Goal: Task Accomplishment & Management: Use online tool/utility

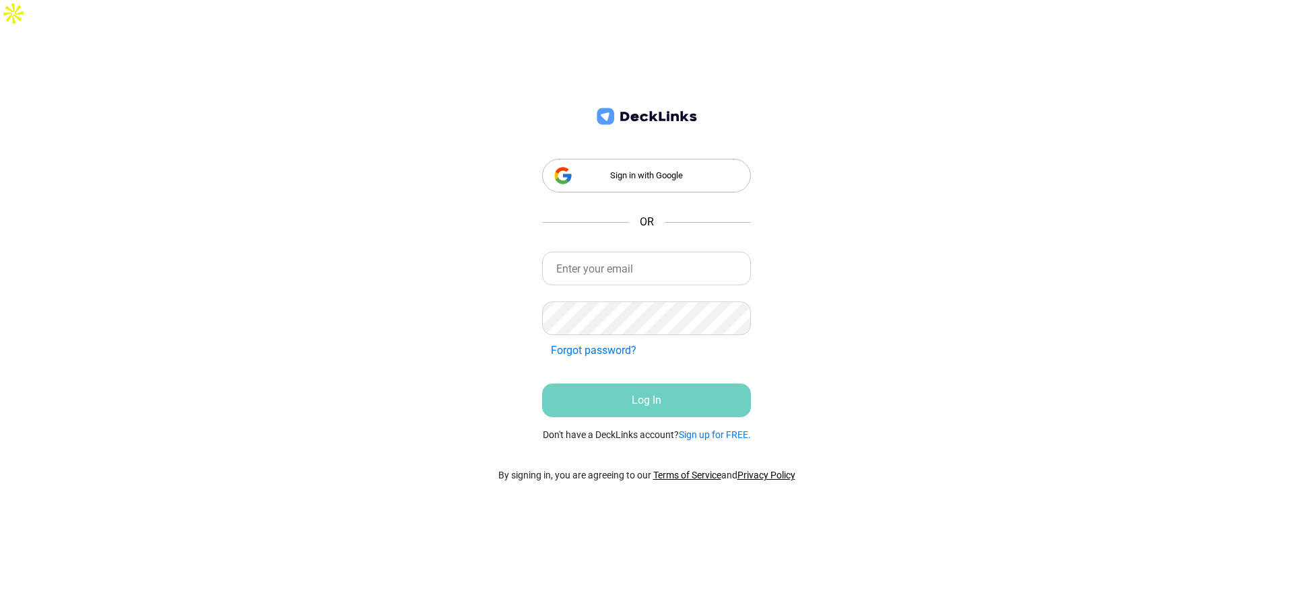
click at [660, 159] on div "Sign in with Google" at bounding box center [646, 176] width 209 height 34
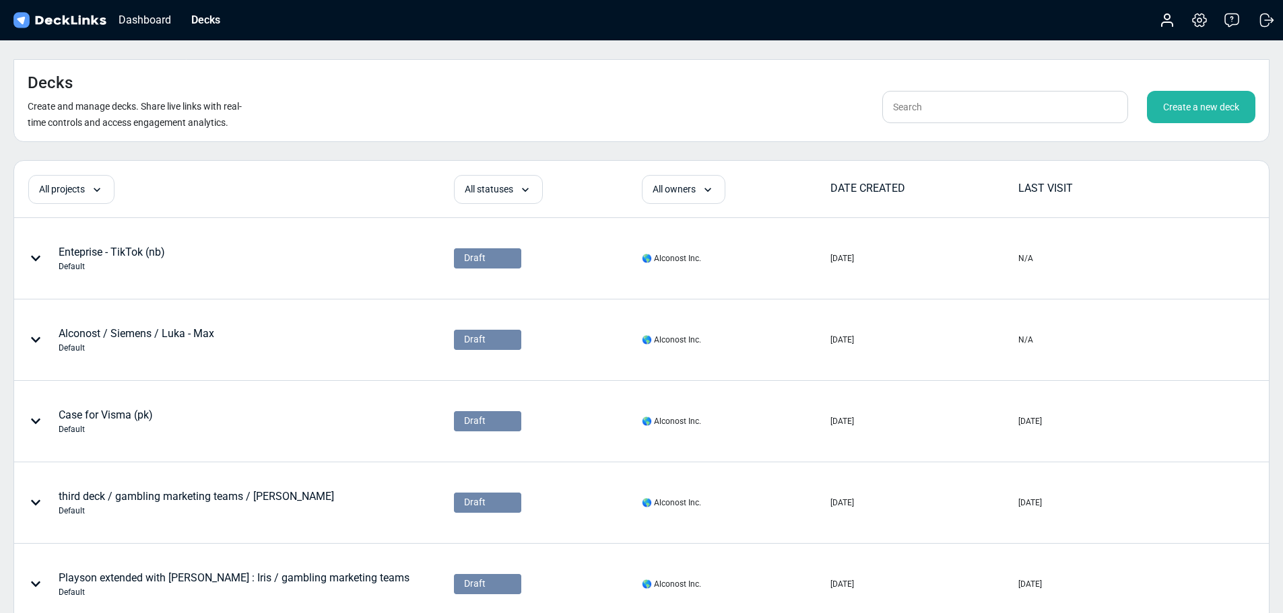
click at [1190, 91] on div "Create a new deck" at bounding box center [1201, 107] width 108 height 32
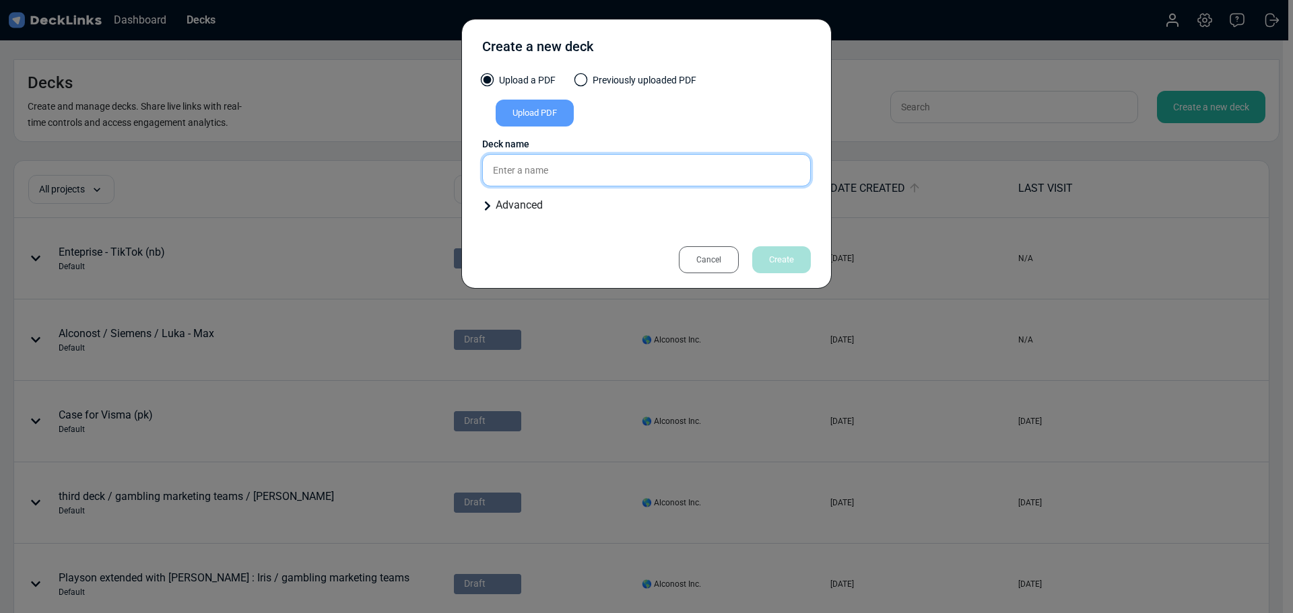
click at [542, 174] on input "text" at bounding box center [646, 170] width 329 height 32
paste input "Brigada Games"
type input "Brigada Games - LQT + Case"
click at [545, 113] on div "Upload PDF" at bounding box center [534, 113] width 78 height 27
click at [0, 0] on input "Upload PDF" at bounding box center [0, 0] width 0 height 0
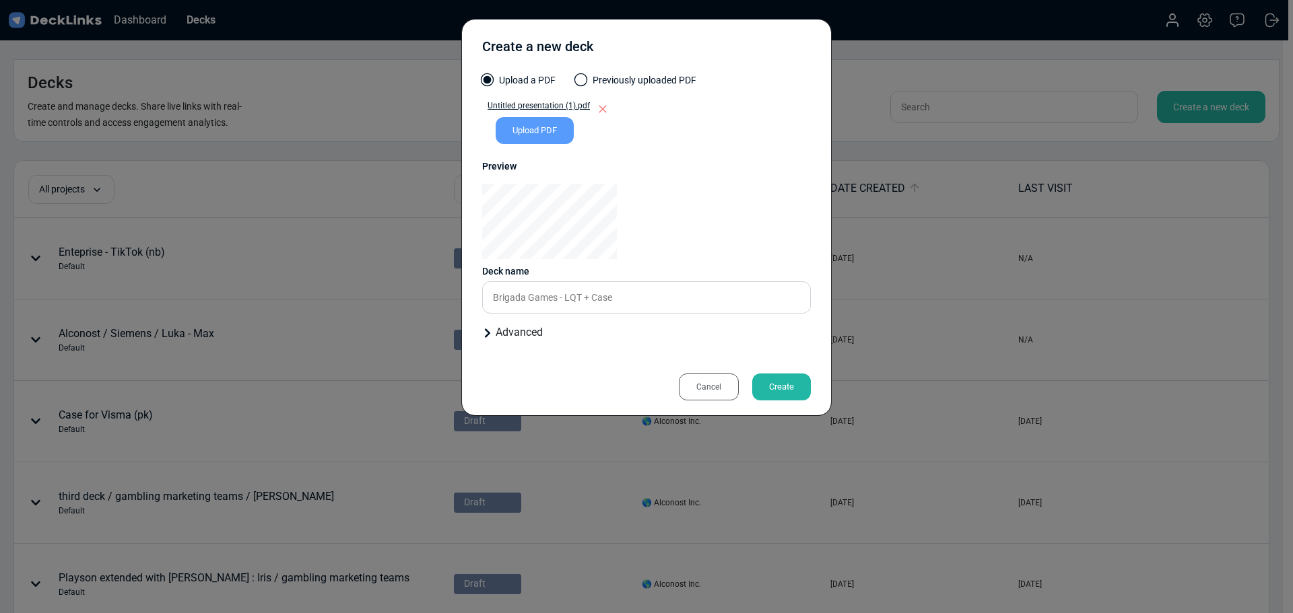
drag, startPoint x: 617, startPoint y: 237, endPoint x: 698, endPoint y: 208, distance: 86.5
click at [698, 208] on div at bounding box center [646, 221] width 329 height 75
click at [487, 328] on div "Advanced" at bounding box center [646, 332] width 329 height 16
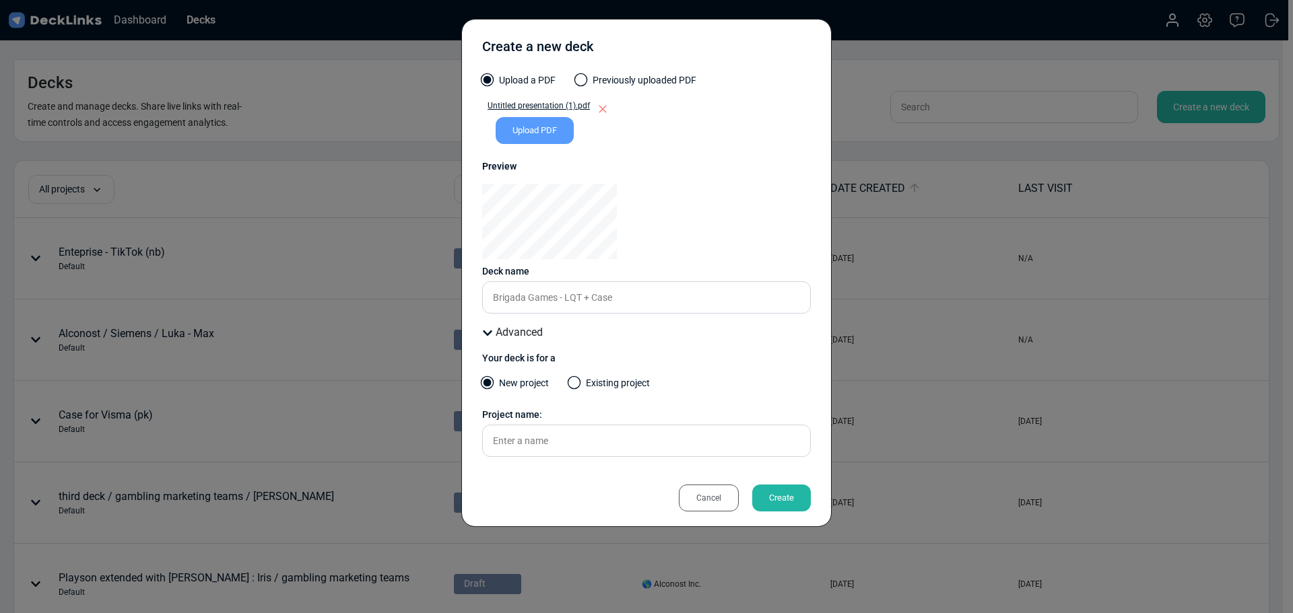
click at [487, 328] on div "Advanced" at bounding box center [646, 332] width 329 height 16
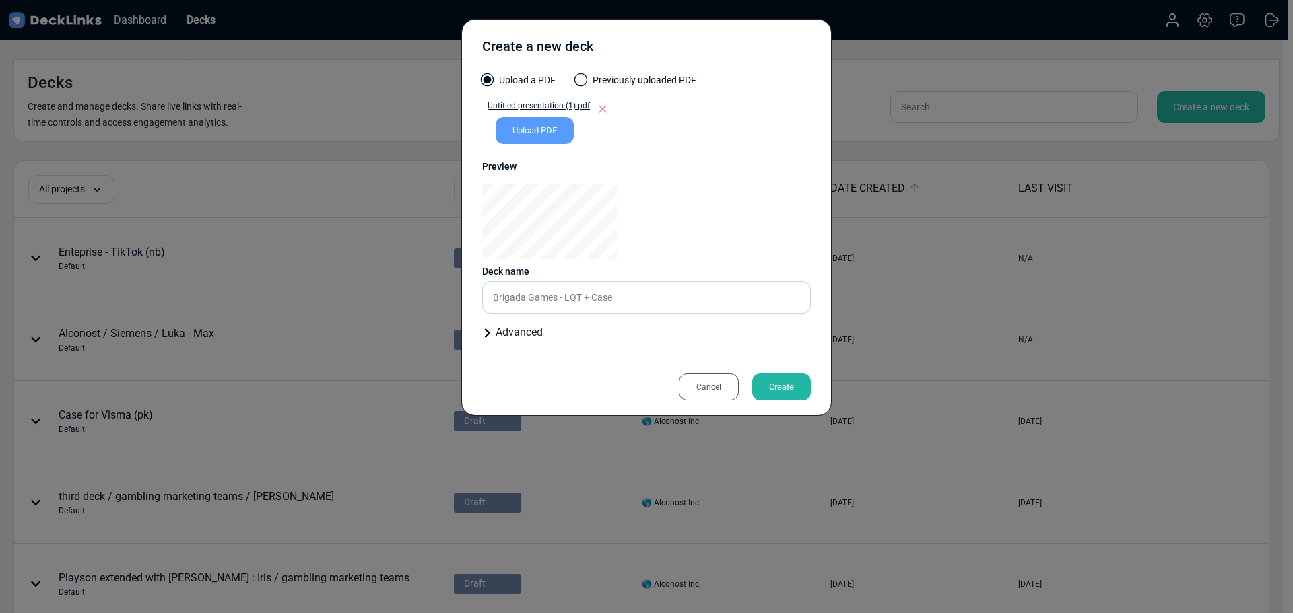
click at [775, 383] on div "Create" at bounding box center [781, 387] width 59 height 27
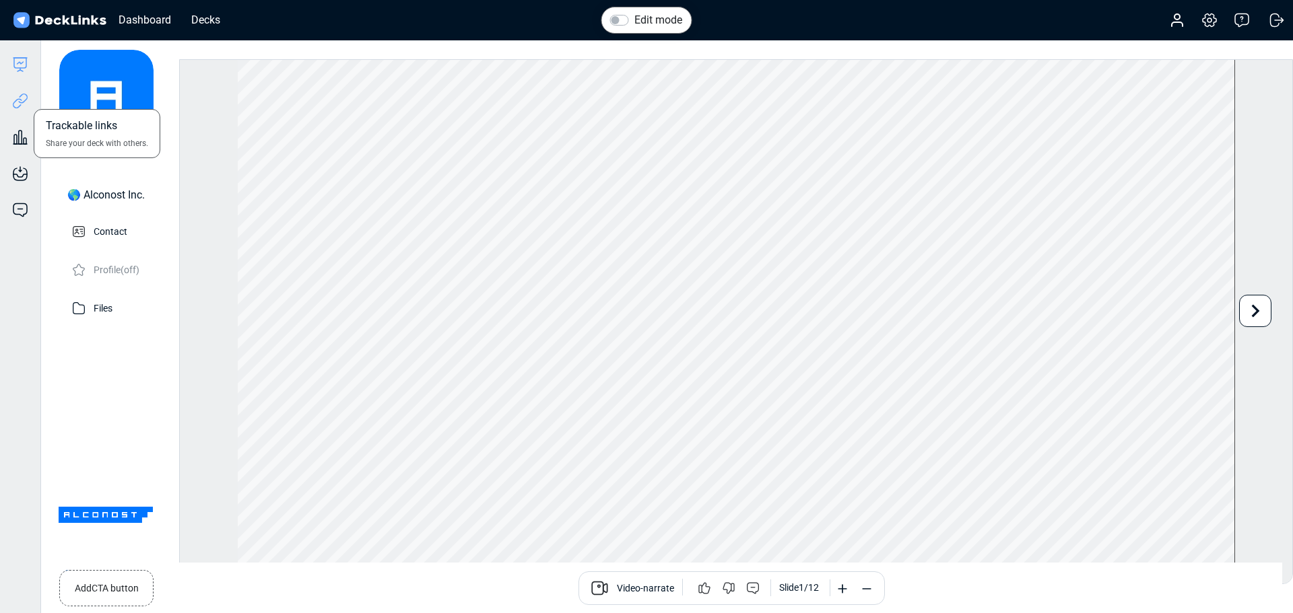
click at [23, 104] on icon at bounding box center [20, 101] width 16 height 16
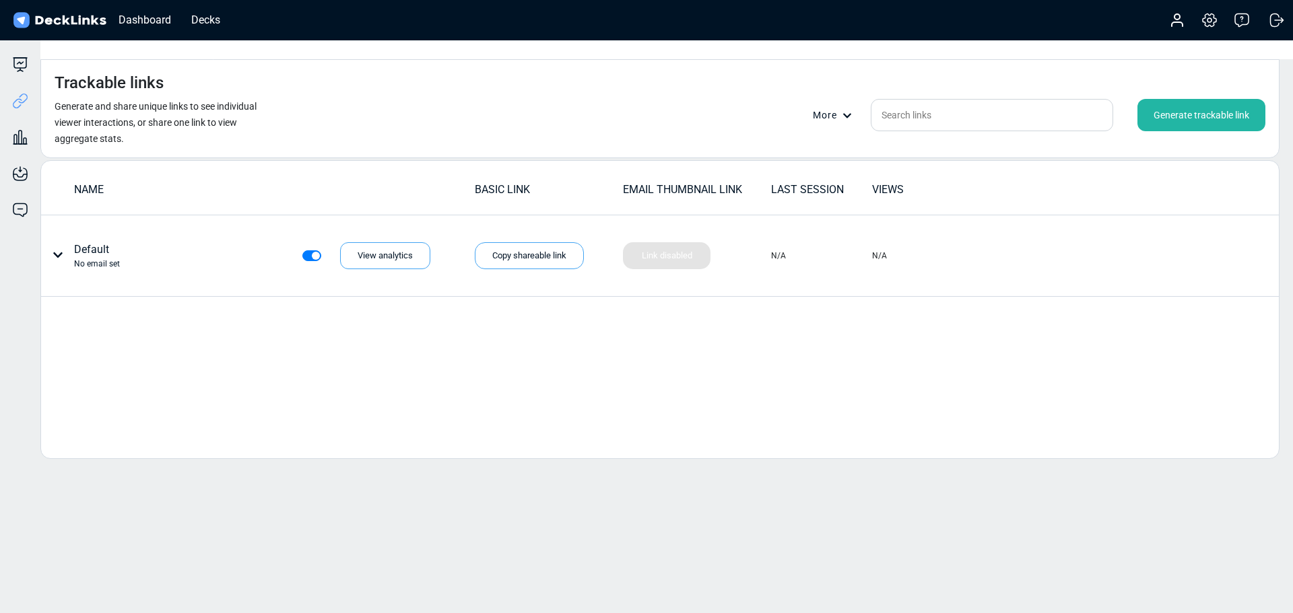
click at [1178, 99] on div "Generate trackable link" at bounding box center [1201, 115] width 128 height 32
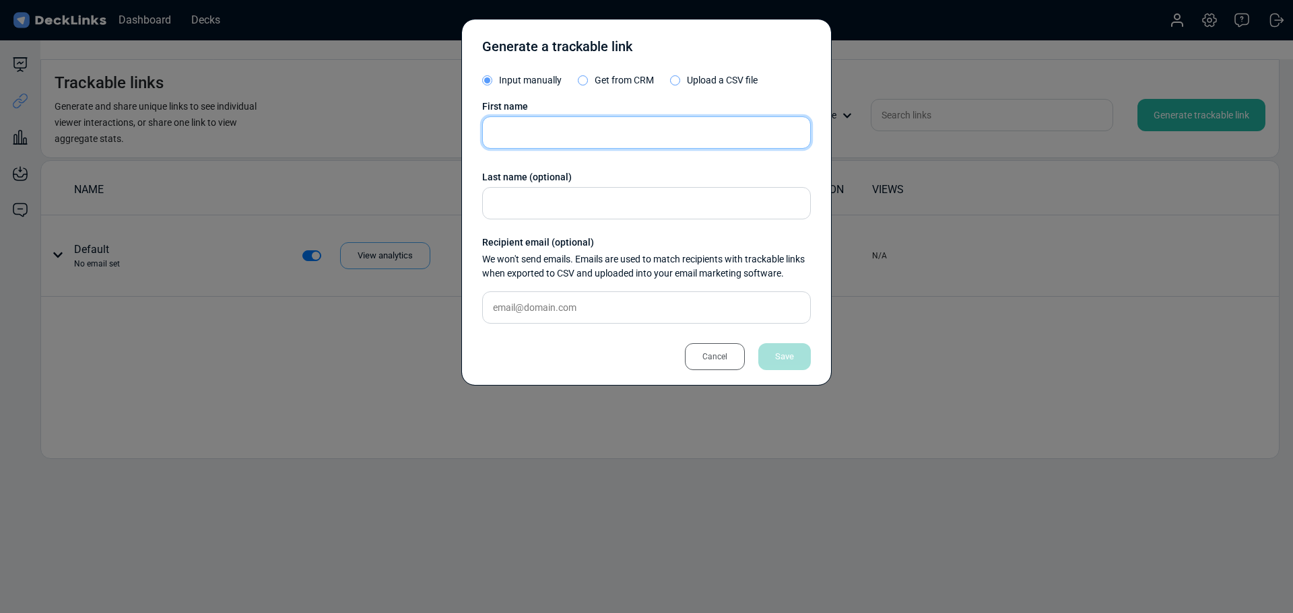
click at [508, 129] on input "text" at bounding box center [646, 132] width 329 height 32
paste input "[PERSON_NAME]"
drag, startPoint x: 551, startPoint y: 133, endPoint x: 513, endPoint y: 139, distance: 38.8
click at [513, 139] on input "[PERSON_NAME]" at bounding box center [646, 132] width 329 height 32
type input "Egor"
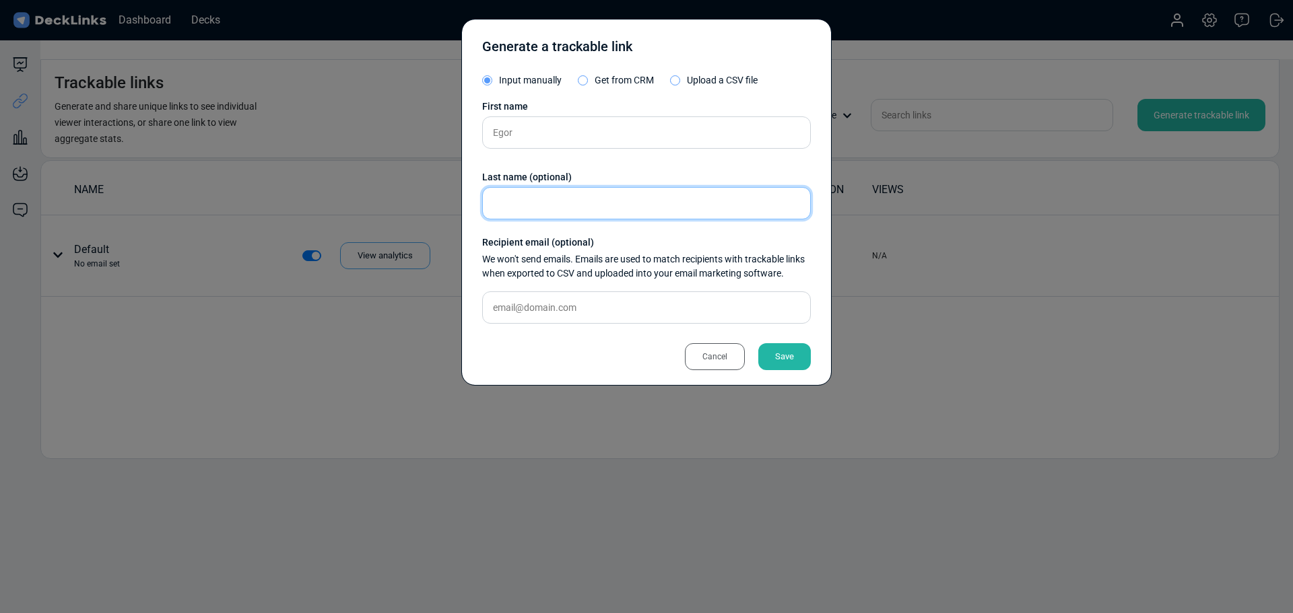
click at [518, 201] on input "text" at bounding box center [646, 203] width 329 height 32
paste input "Zaytsev"
type input "Zaytsev"
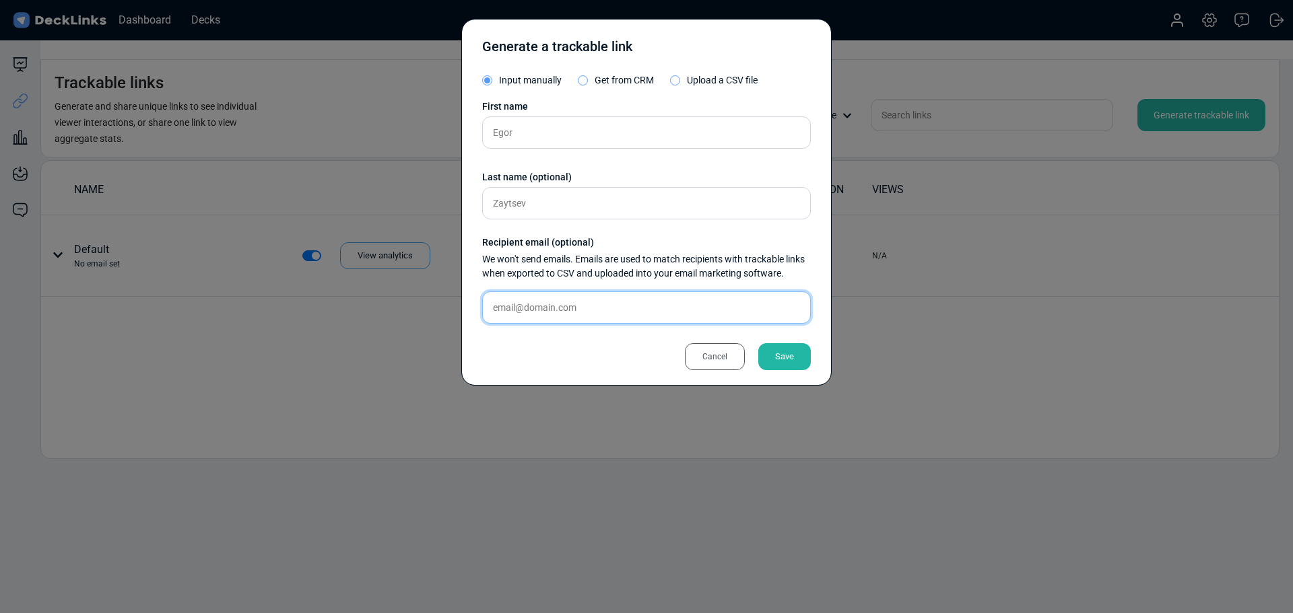
click at [552, 310] on input "text" at bounding box center [646, 308] width 329 height 32
paste input "[EMAIL_ADDRESS][DOMAIN_NAME]"
type input "[EMAIL_ADDRESS][DOMAIN_NAME]"
click at [784, 361] on div "Save" at bounding box center [784, 356] width 53 height 27
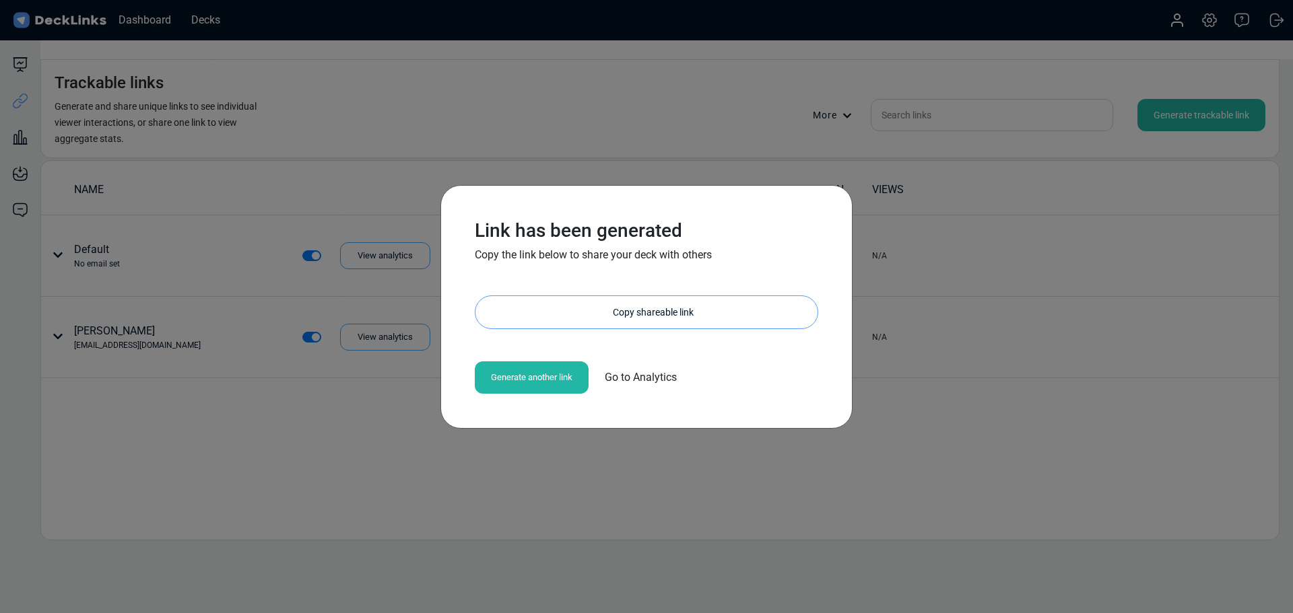
click at [648, 314] on div "Copy shareable link" at bounding box center [653, 312] width 329 height 32
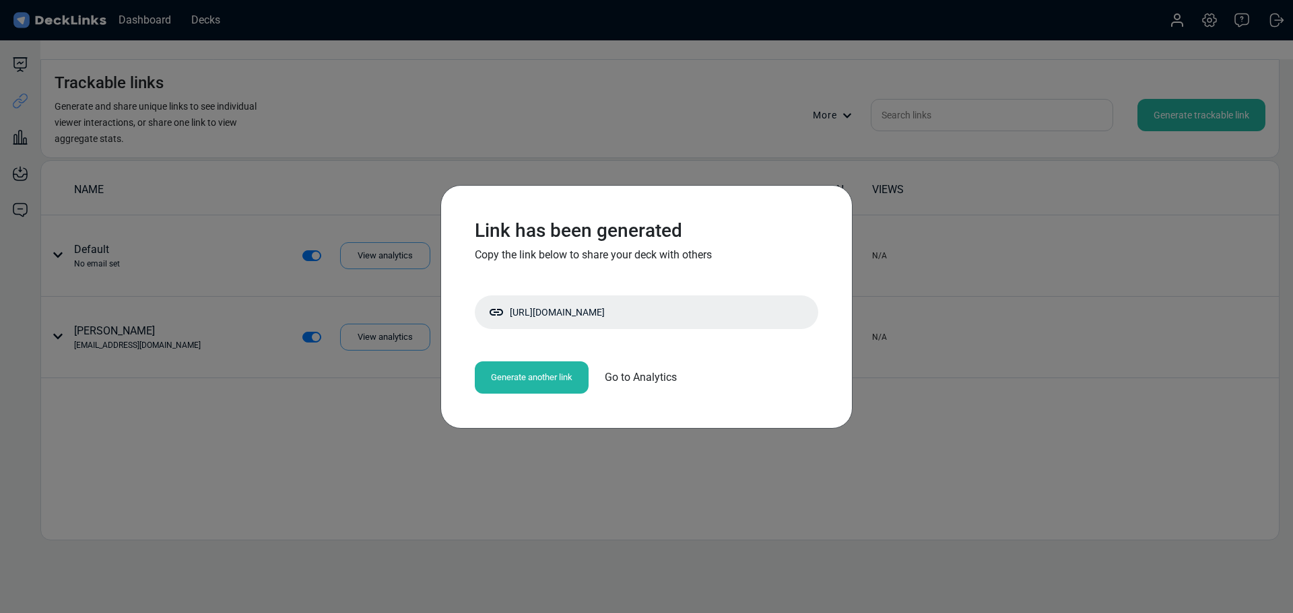
click at [627, 471] on div "Link has been generated Copy the link below to share your deck with others [URL…" at bounding box center [646, 306] width 1293 height 613
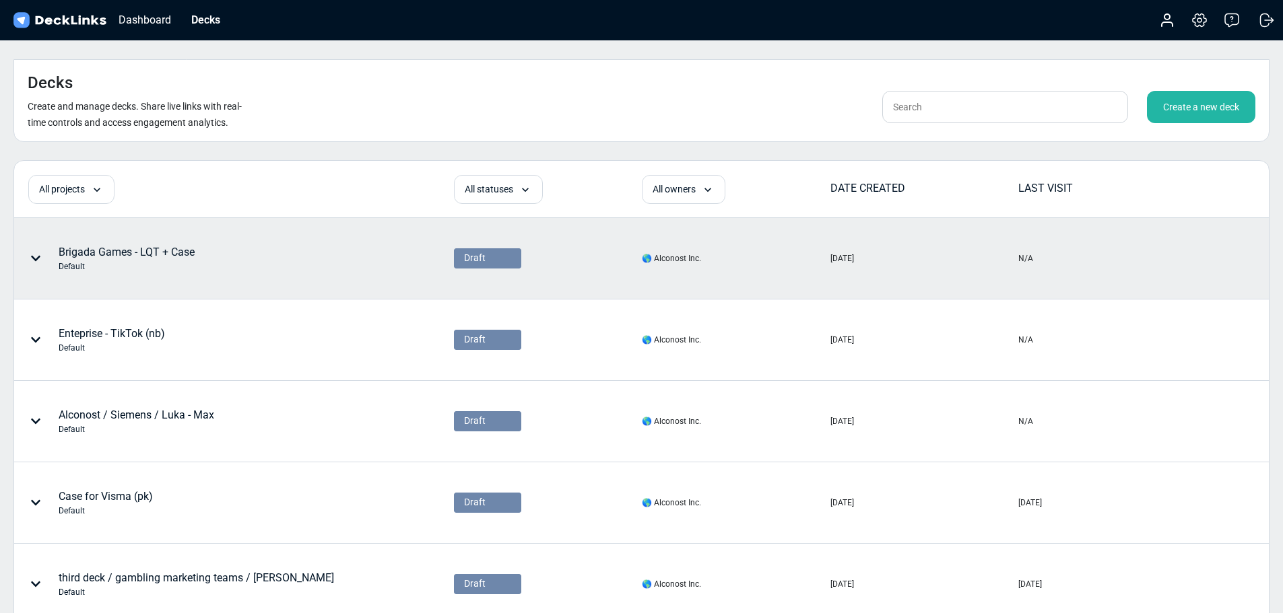
click at [103, 244] on div "Brigada Games - LQT + Case Default" at bounding box center [127, 258] width 136 height 28
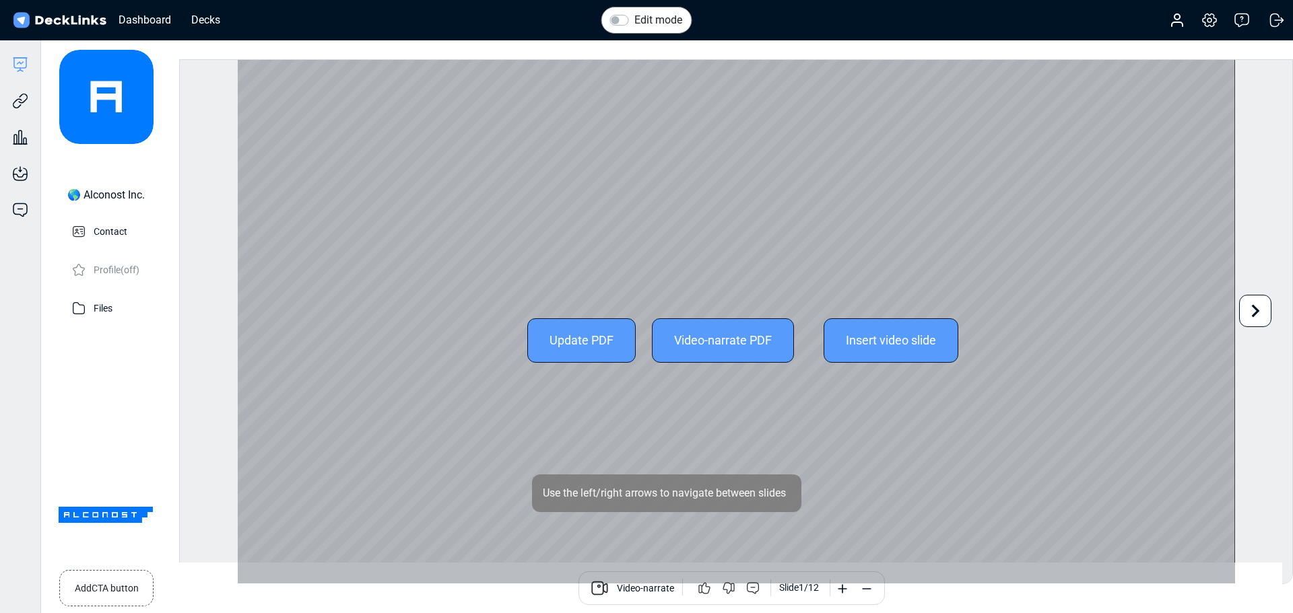
click at [1256, 315] on icon at bounding box center [1255, 311] width 26 height 26
click at [1256, 315] on div "Edit mode Change photo Updating this image will immediately apply to all of you…" at bounding box center [736, 321] width 1114 height 525
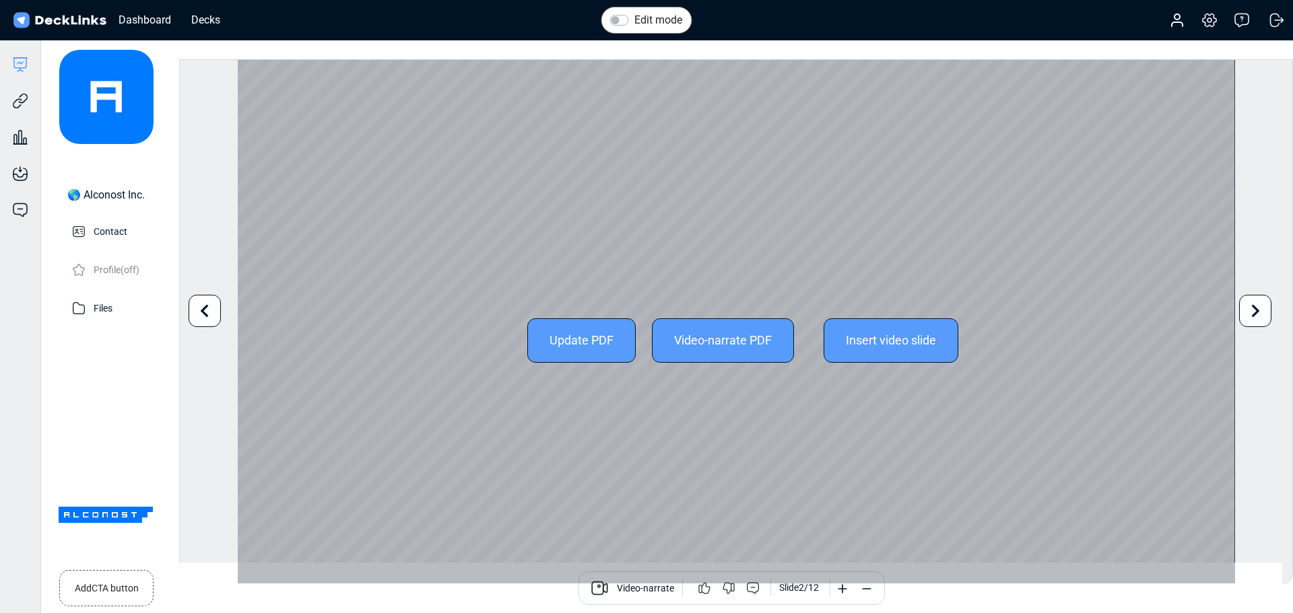
click at [1258, 317] on icon at bounding box center [1255, 311] width 26 height 26
click at [1258, 310] on icon at bounding box center [1256, 310] width 8 height 13
click at [1258, 310] on div "Edit mode Change photo Updating this image will immediately apply to all of you…" at bounding box center [736, 321] width 1114 height 525
click at [1256, 316] on icon at bounding box center [1255, 311] width 26 height 26
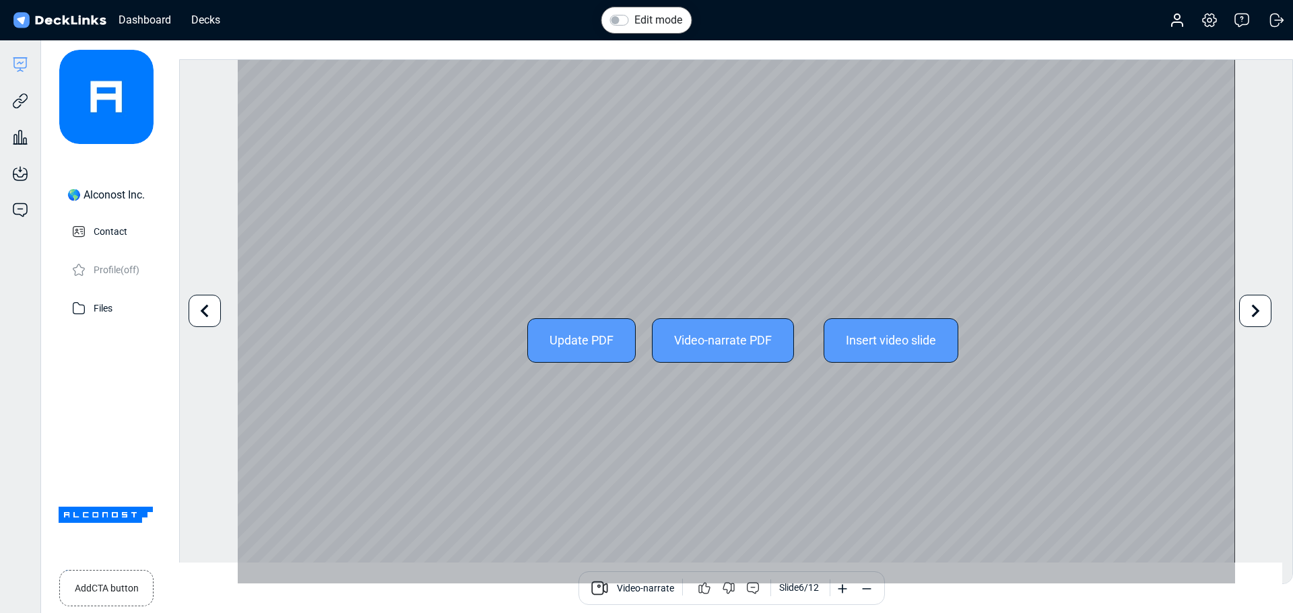
click at [1256, 316] on icon at bounding box center [1255, 311] width 26 height 26
click at [1259, 313] on icon at bounding box center [1255, 311] width 26 height 26
click at [1259, 313] on div "Edit mode Change photo Updating this image will immediately apply to all of you…" at bounding box center [736, 321] width 1114 height 525
click at [1261, 316] on icon at bounding box center [1255, 311] width 26 height 26
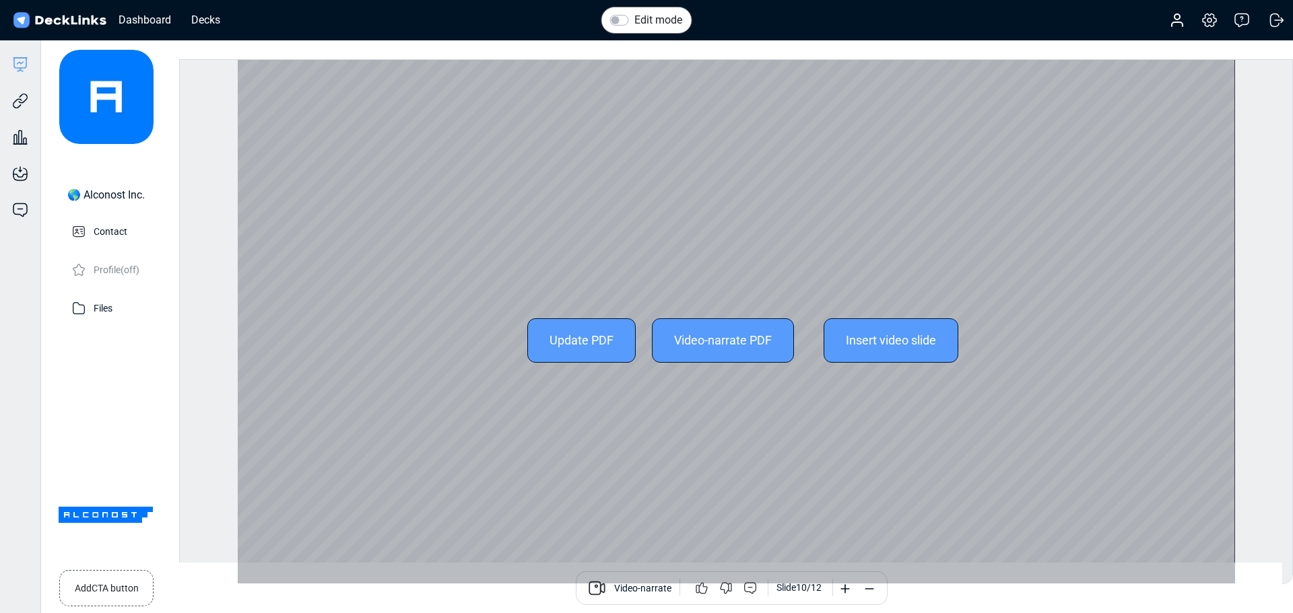
click at [1261, 316] on div "Edit mode Change photo Updating this image will immediately apply to all of you…" at bounding box center [736, 321] width 1114 height 525
click at [1264, 321] on icon at bounding box center [1255, 311] width 26 height 26
click at [1258, 314] on icon at bounding box center [1255, 311] width 26 height 26
